Goal: Task Accomplishment & Management: Manage account settings

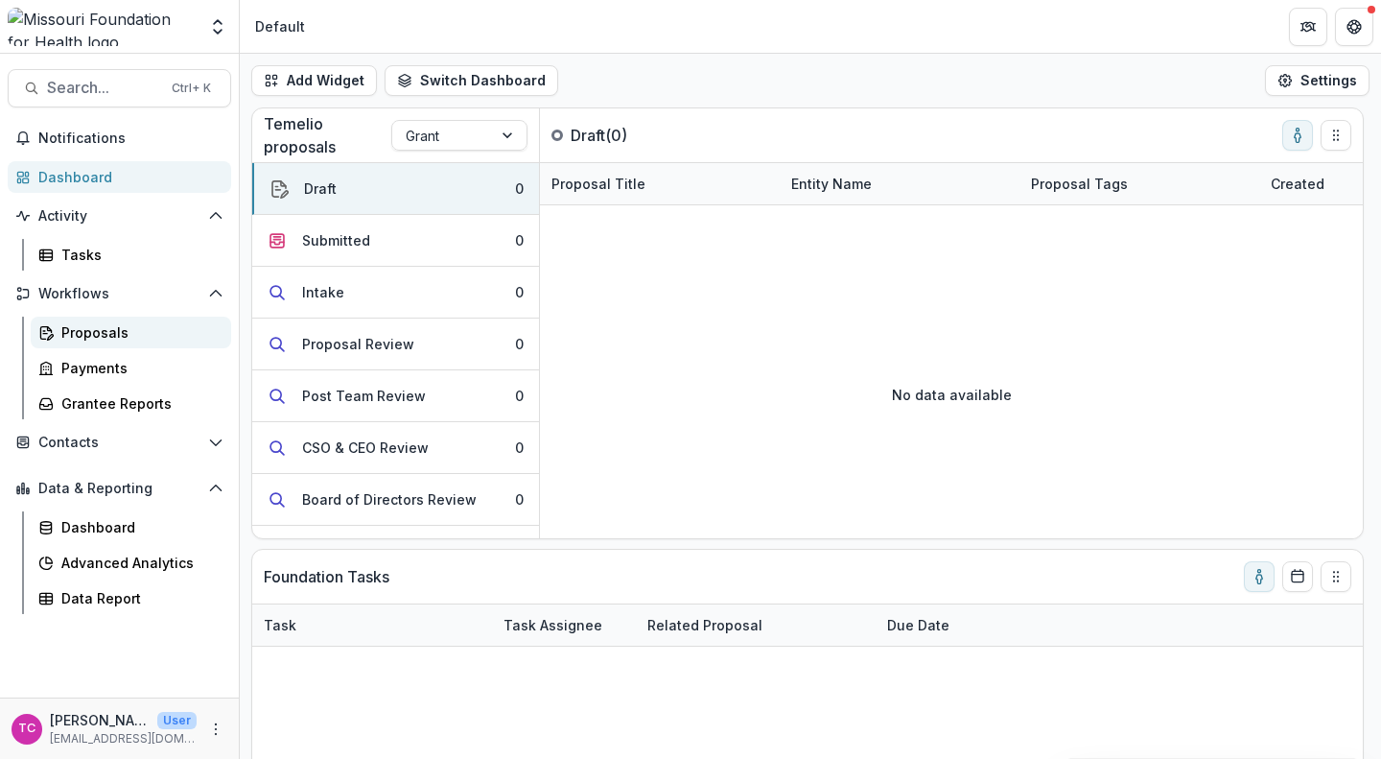
click at [95, 322] on div "Proposals" at bounding box center [138, 332] width 154 height 20
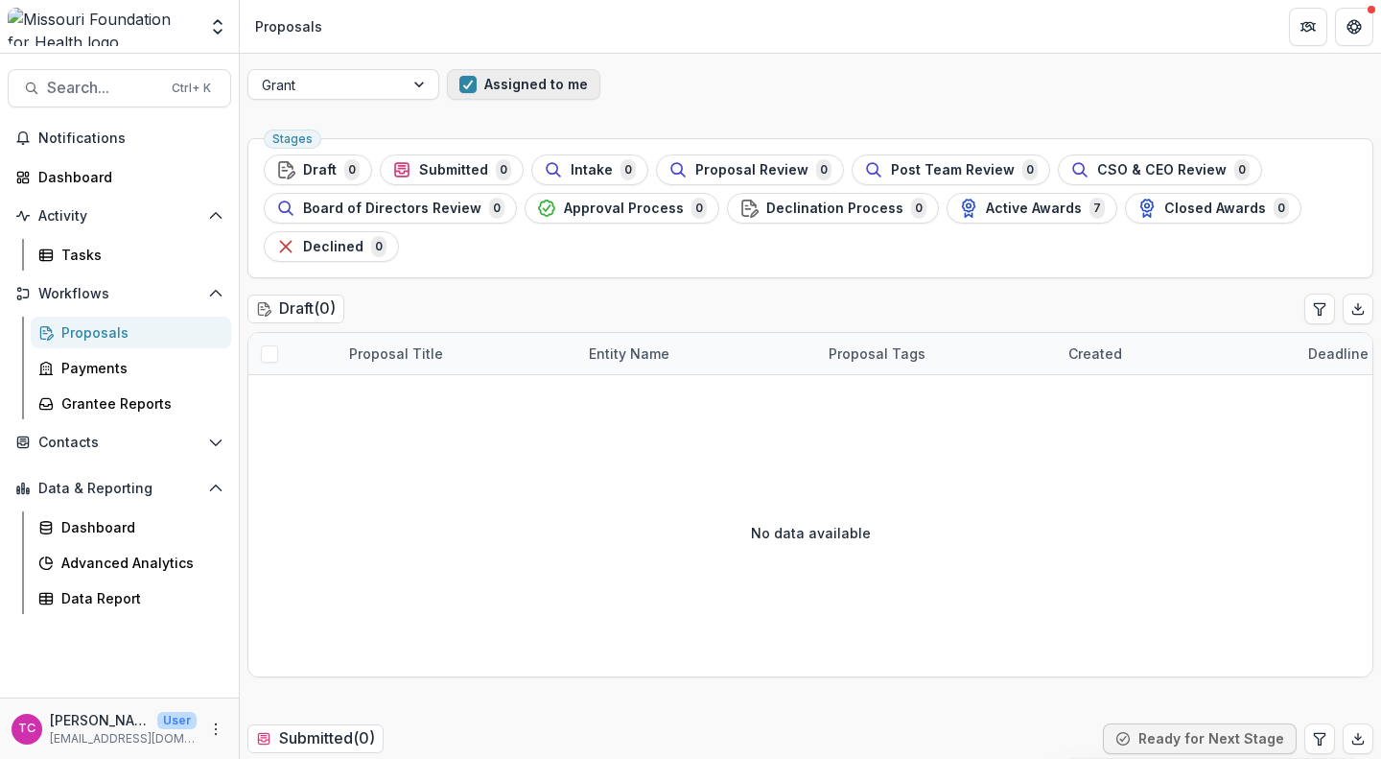
click at [463, 92] on span "button" at bounding box center [467, 84] width 17 height 17
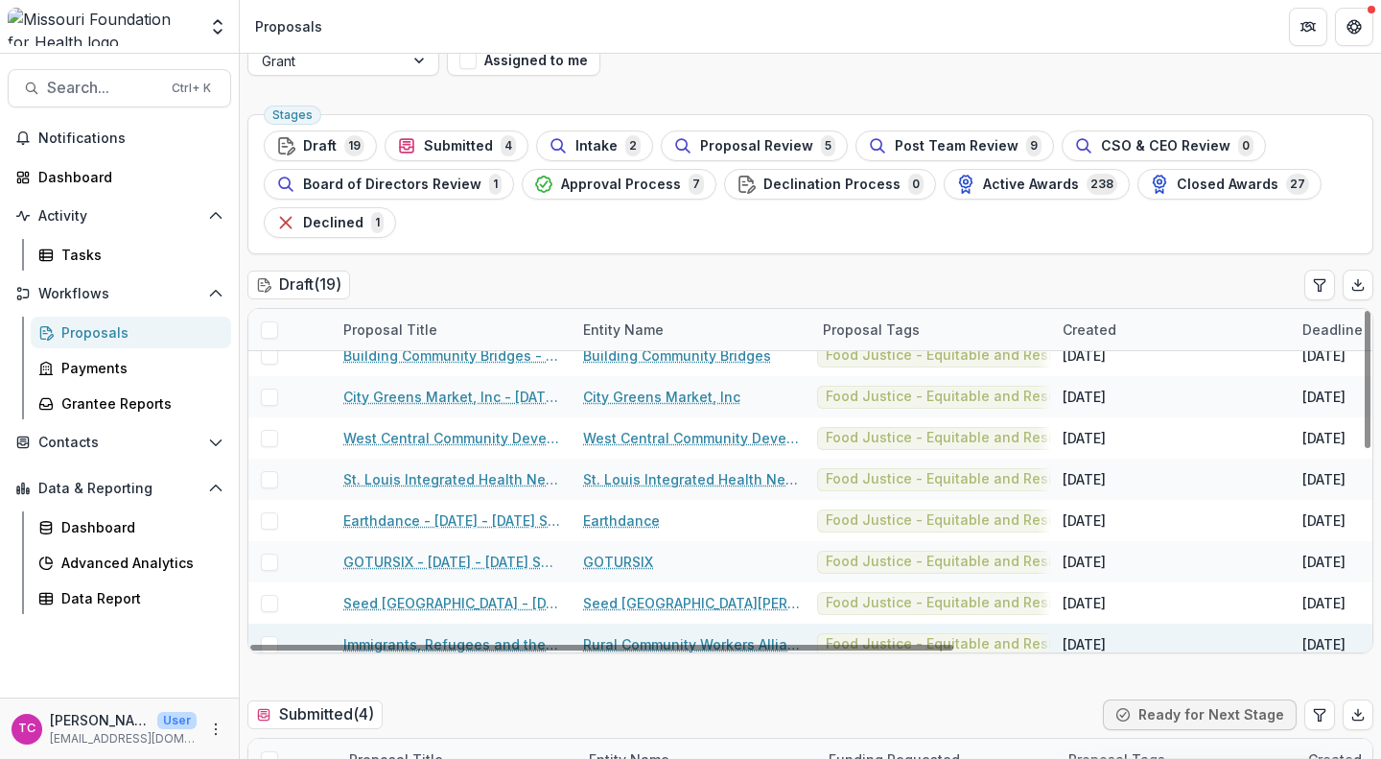
scroll to position [126, 0]
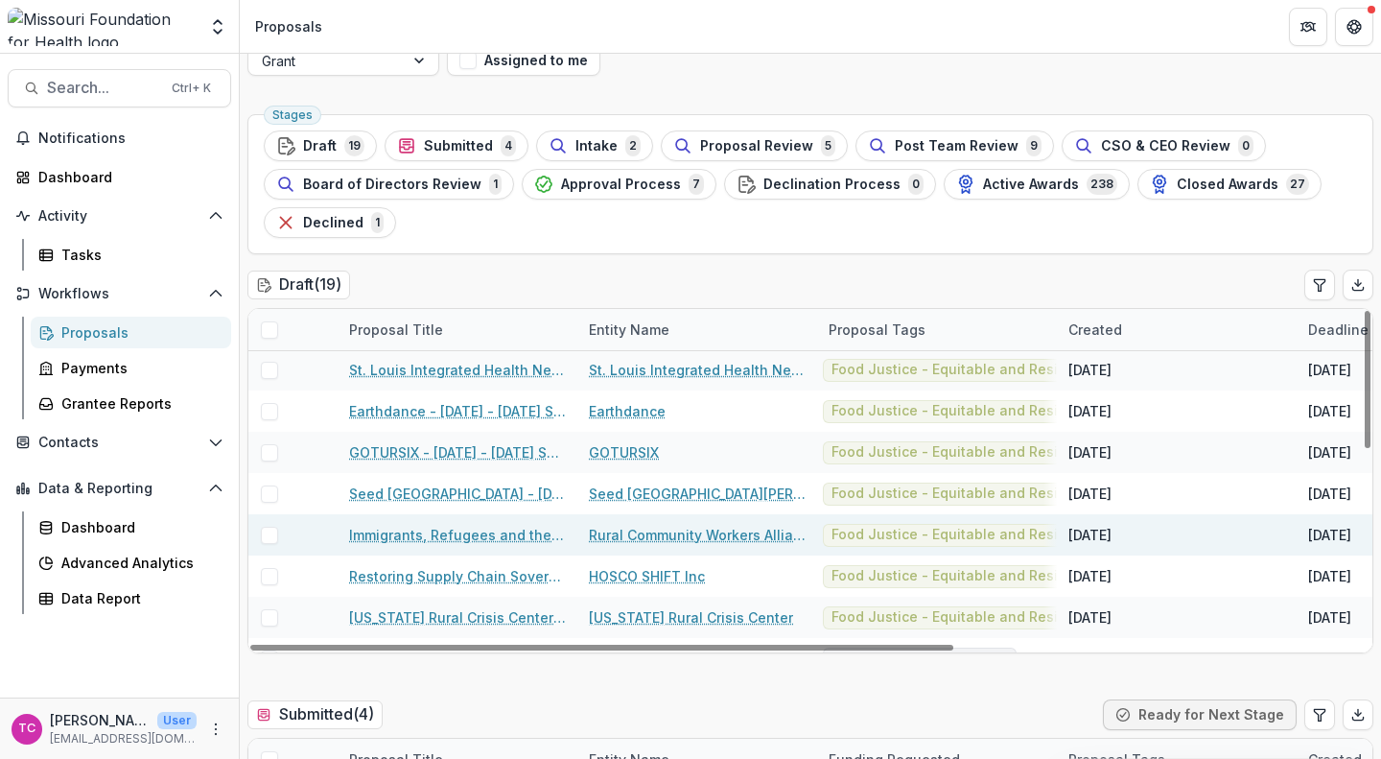
click at [648, 533] on link "Rural Community Workers Alliance" at bounding box center [697, 535] width 217 height 20
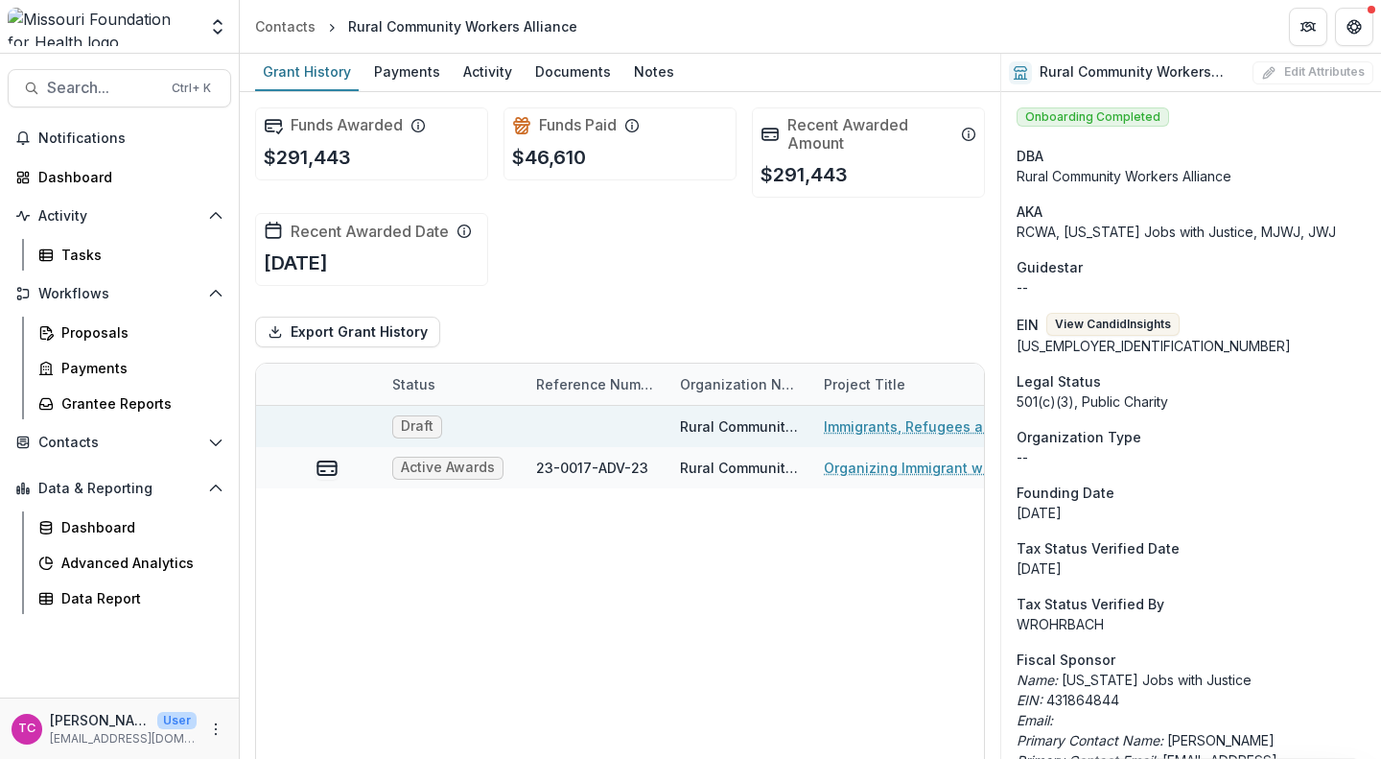
click at [423, 418] on span "Draft" at bounding box center [417, 426] width 33 height 16
click at [421, 423] on span "Draft" at bounding box center [417, 426] width 33 height 16
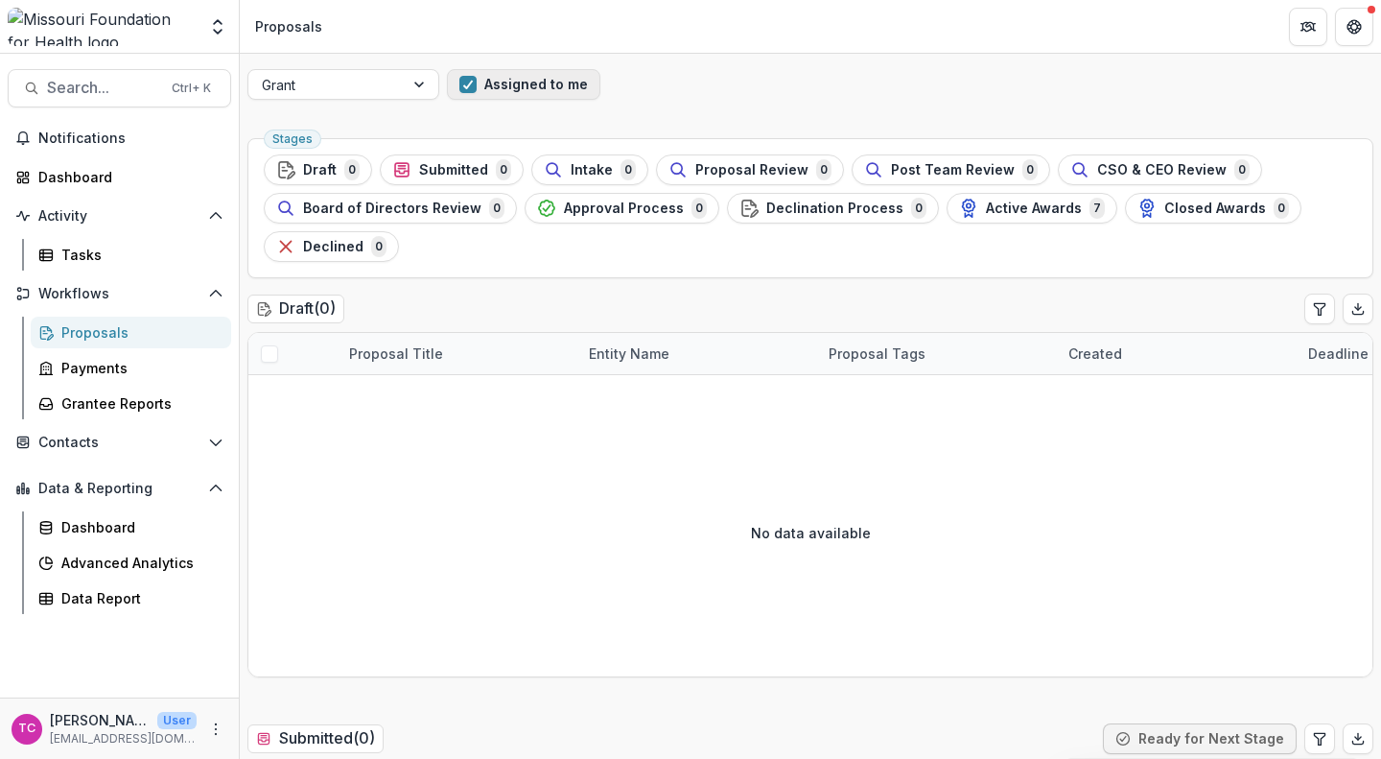
click at [467, 83] on span "button" at bounding box center [467, 84] width 17 height 17
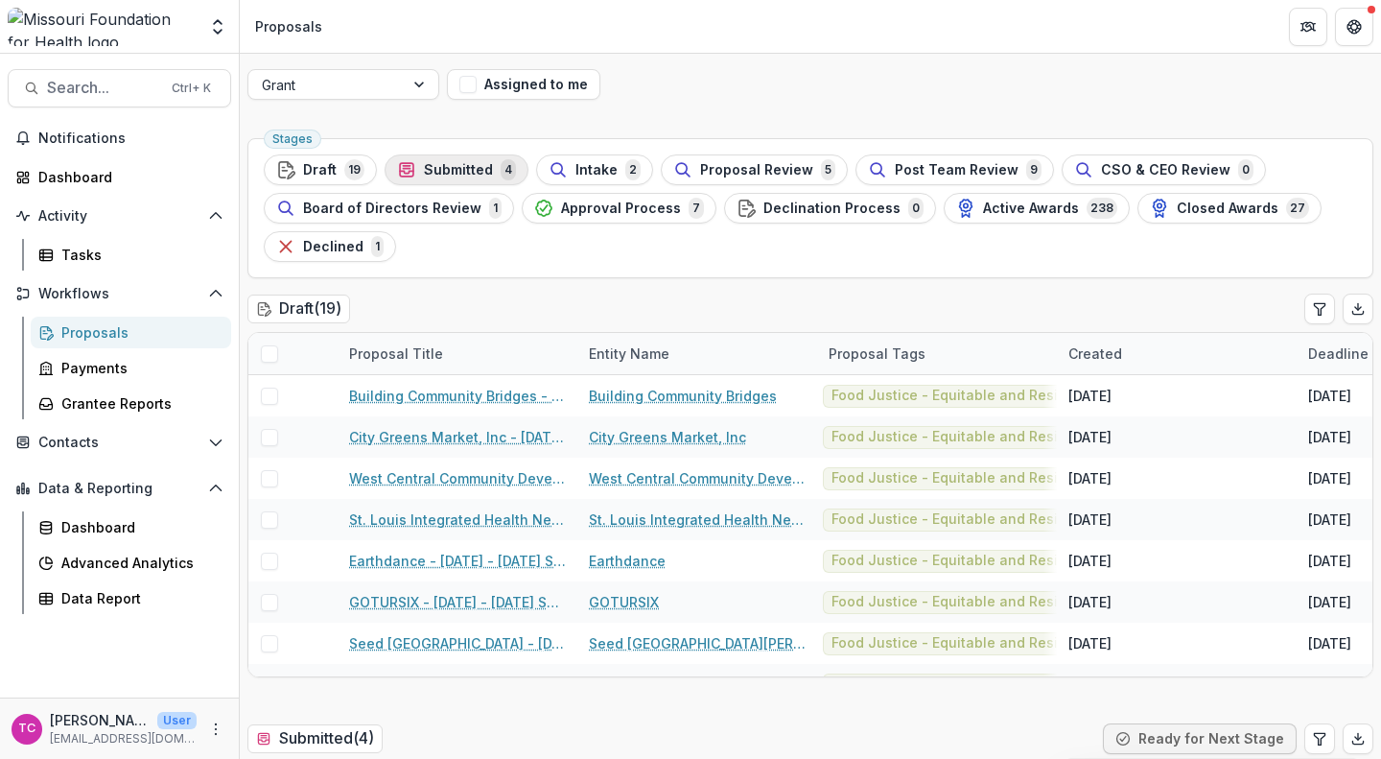
click at [475, 173] on span "Submitted" at bounding box center [458, 170] width 69 height 16
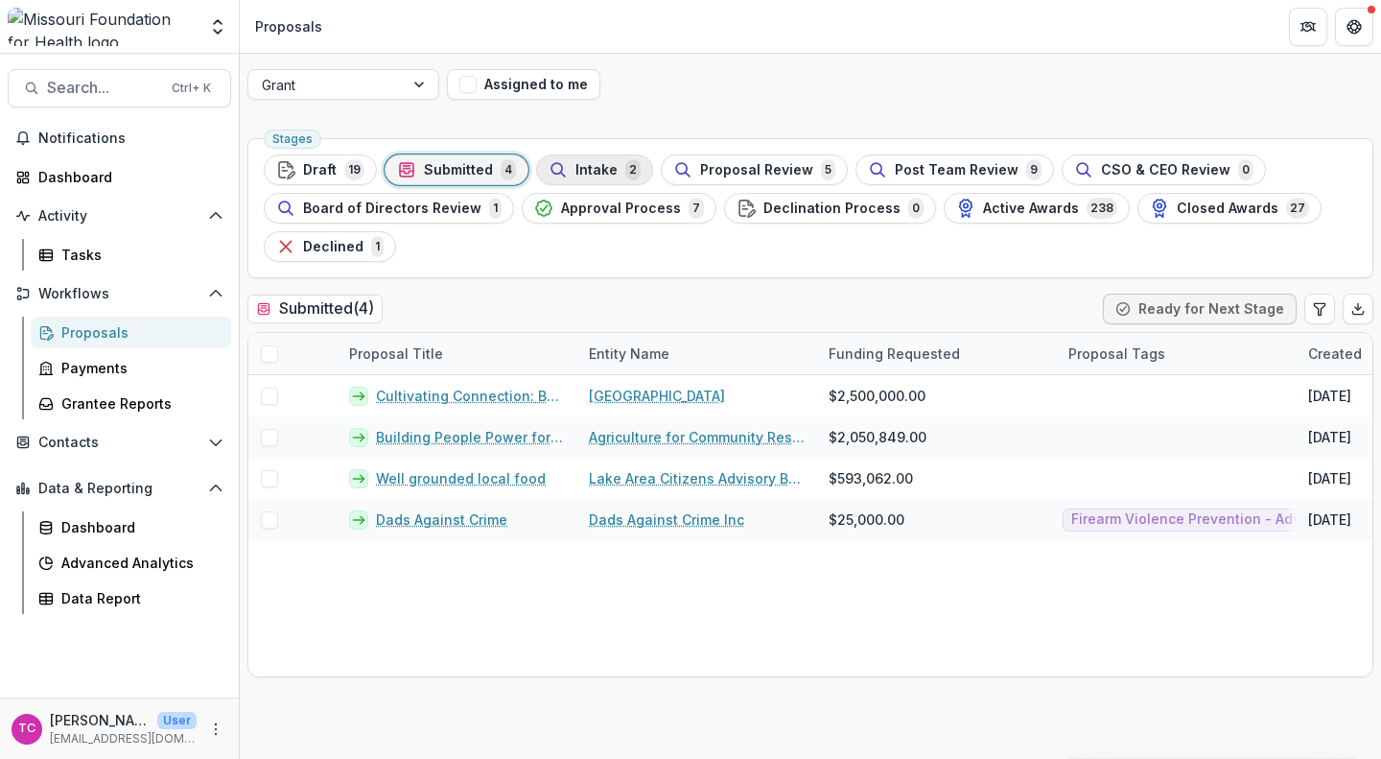
click at [593, 178] on div "Intake 2" at bounding box center [595, 169] width 92 height 21
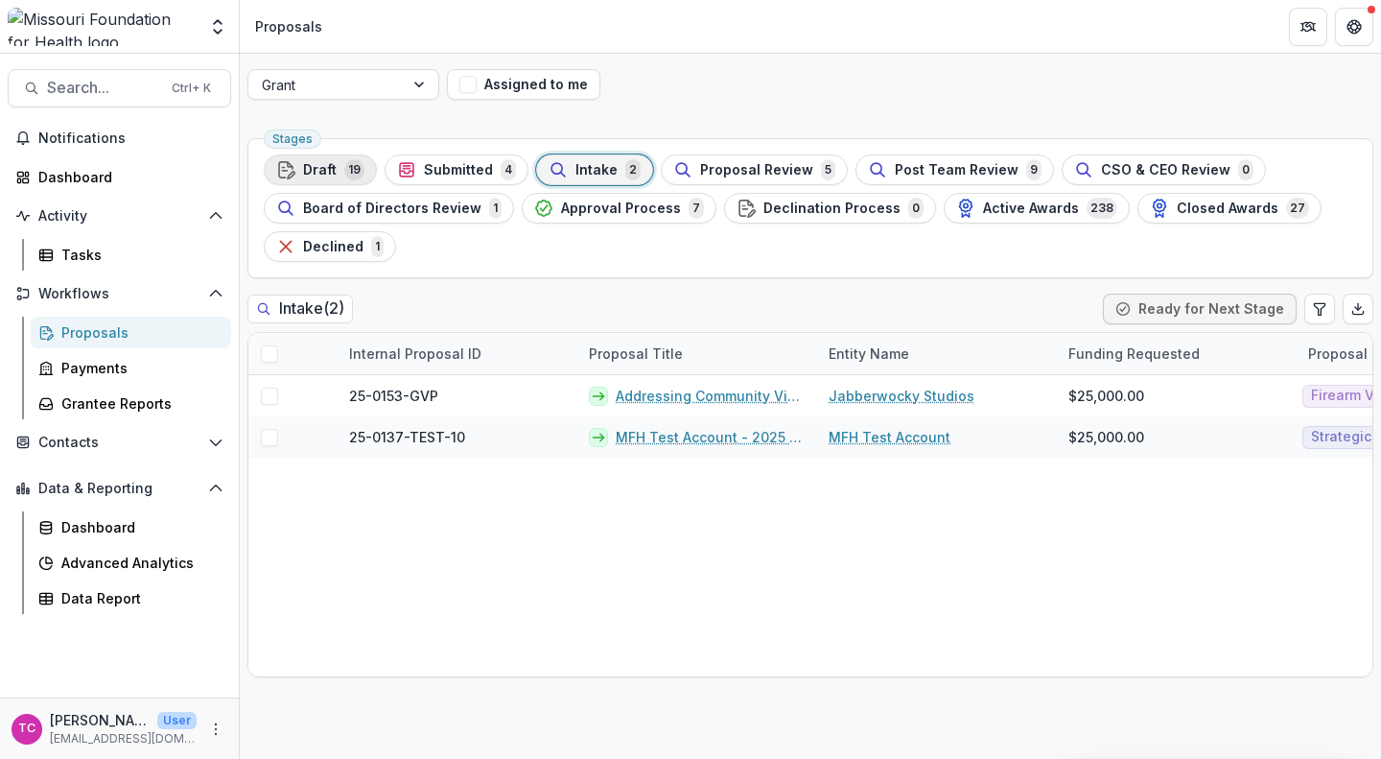
click at [329, 165] on span "Draft" at bounding box center [320, 170] width 34 height 16
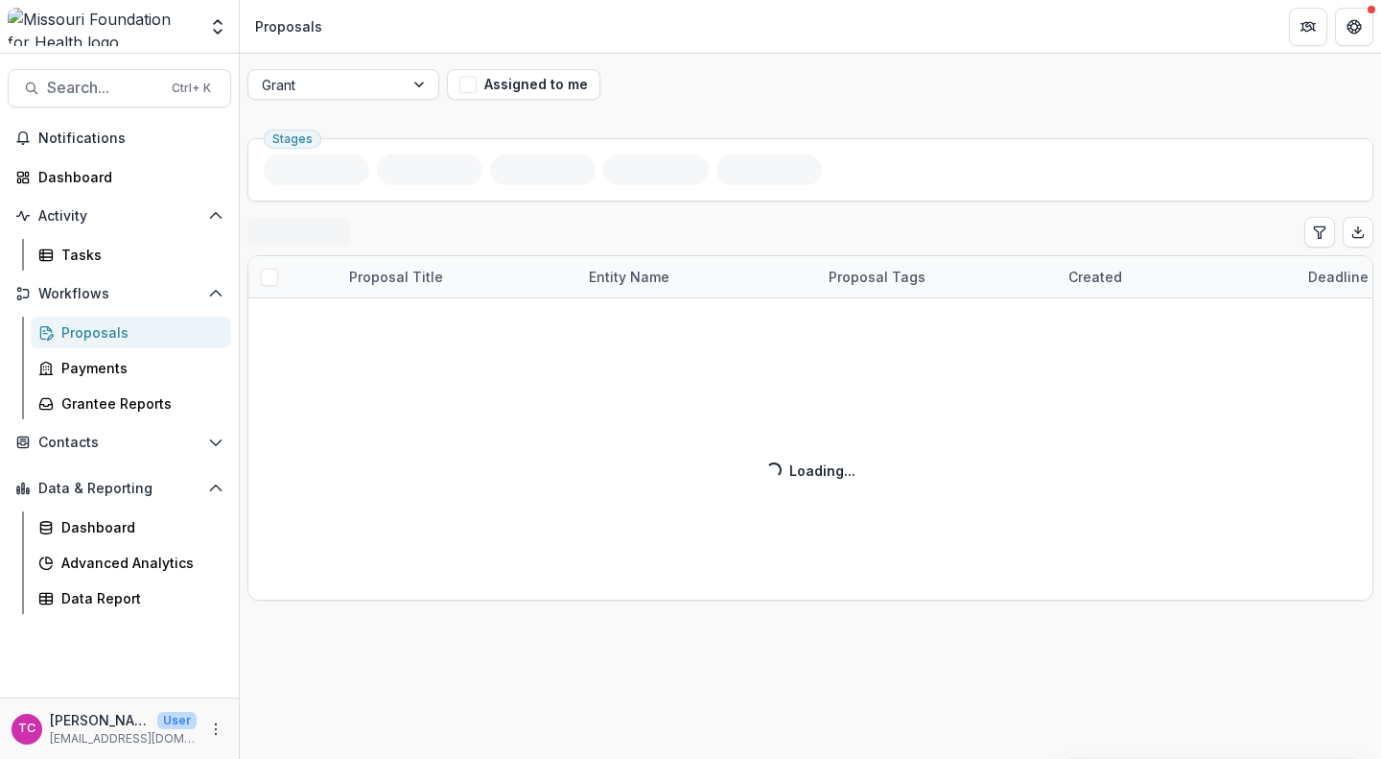
click at [509, 226] on div "Draft ( 19 ) Proposal Title Entity Name Proposal Tags Created Deadline Form Fun…" at bounding box center [810, 409] width 1126 height 384
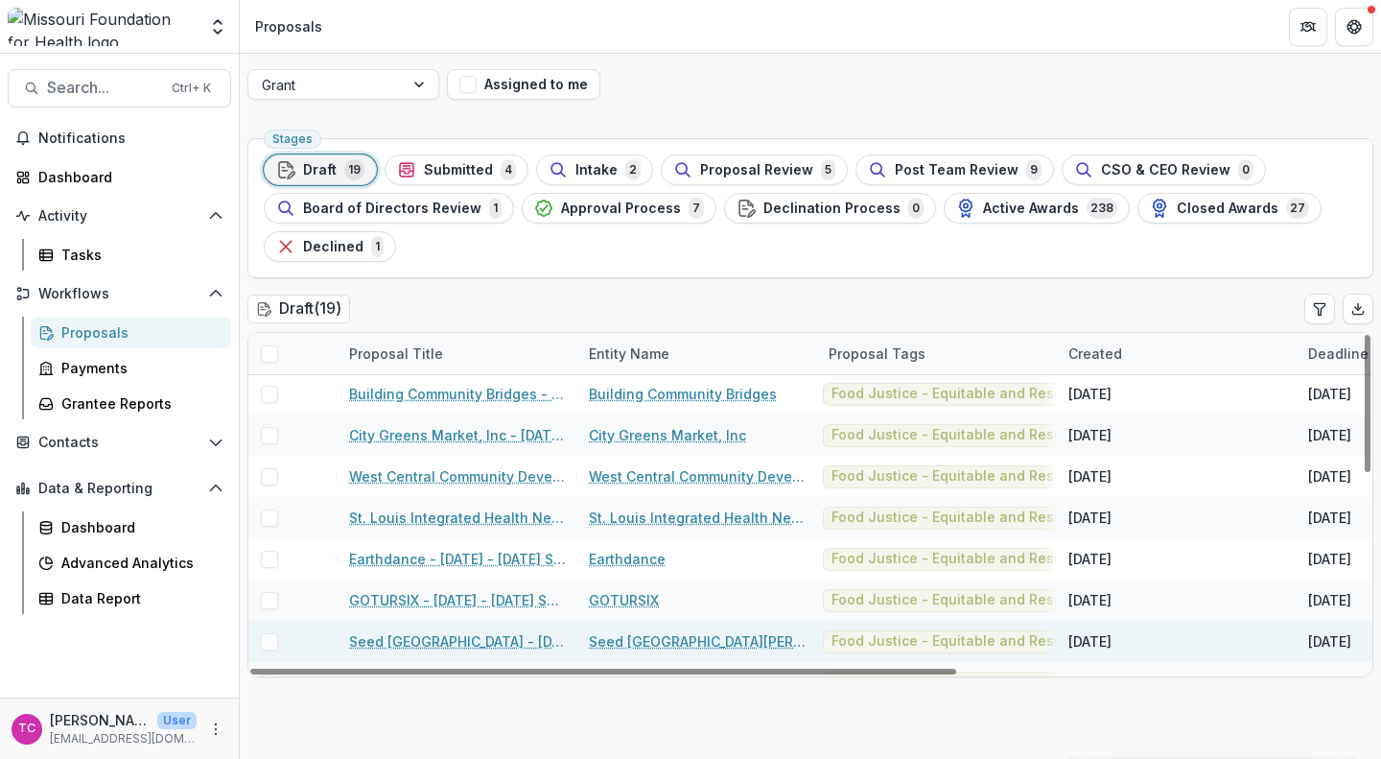
scroll to position [2, 1]
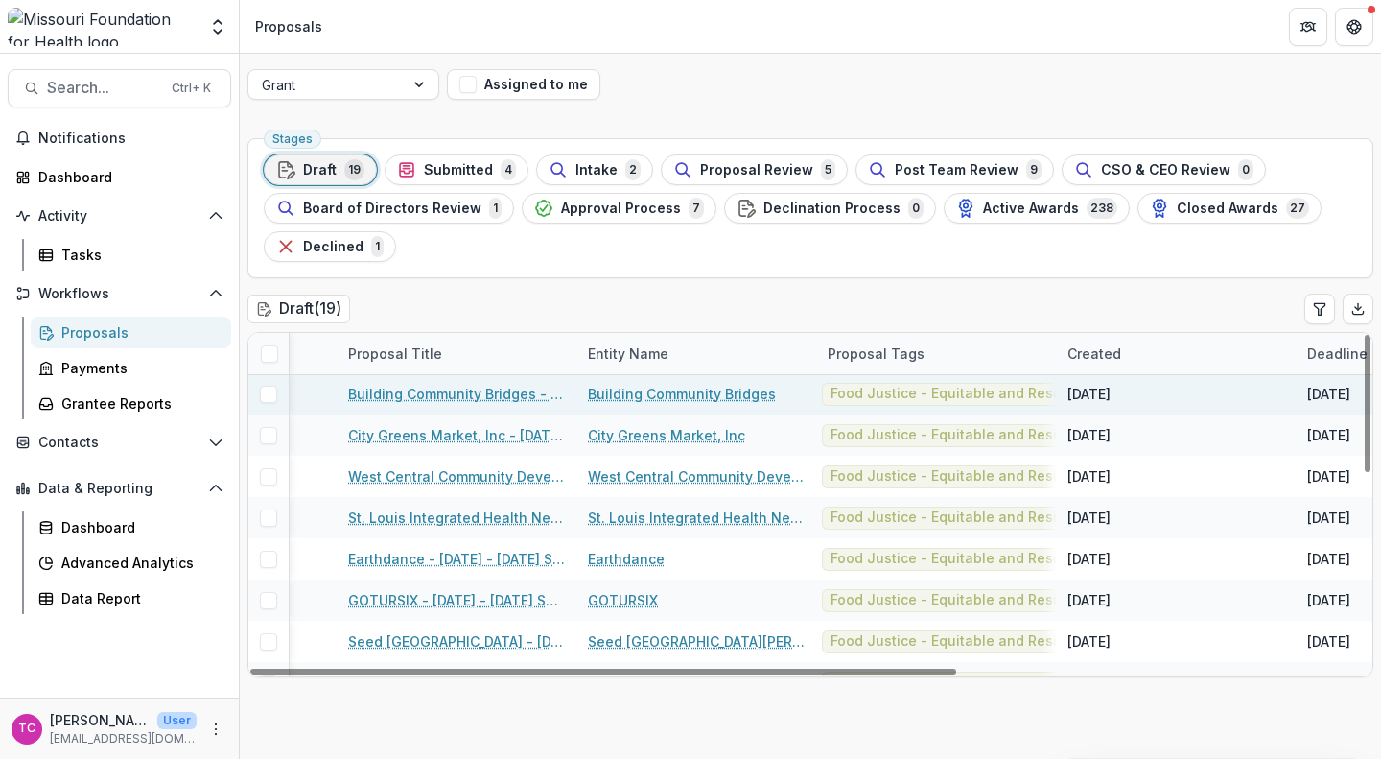
click at [698, 391] on link "Building Community Bridges" at bounding box center [682, 394] width 188 height 20
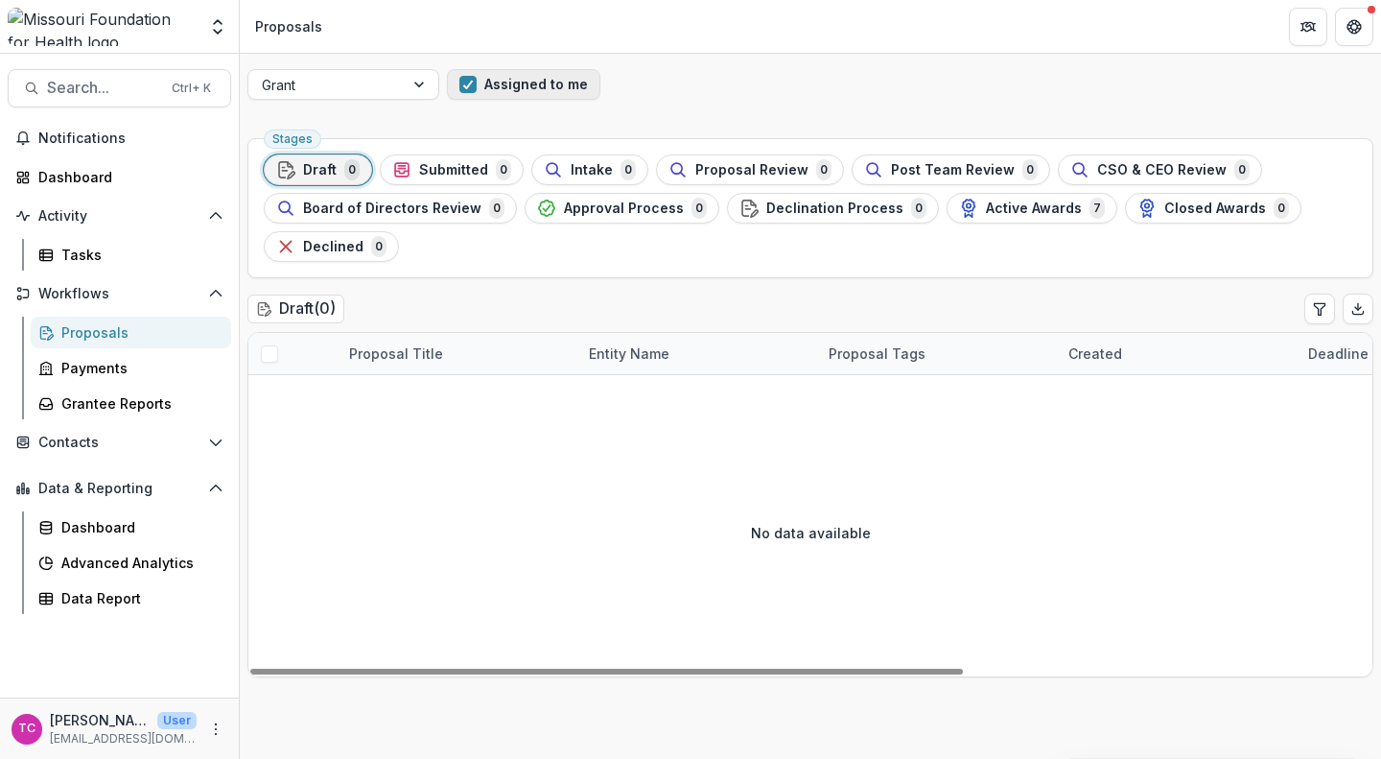
click at [509, 85] on button "Assigned to me" at bounding box center [523, 84] width 153 height 31
